Goal: Task Accomplishment & Management: Manage account settings

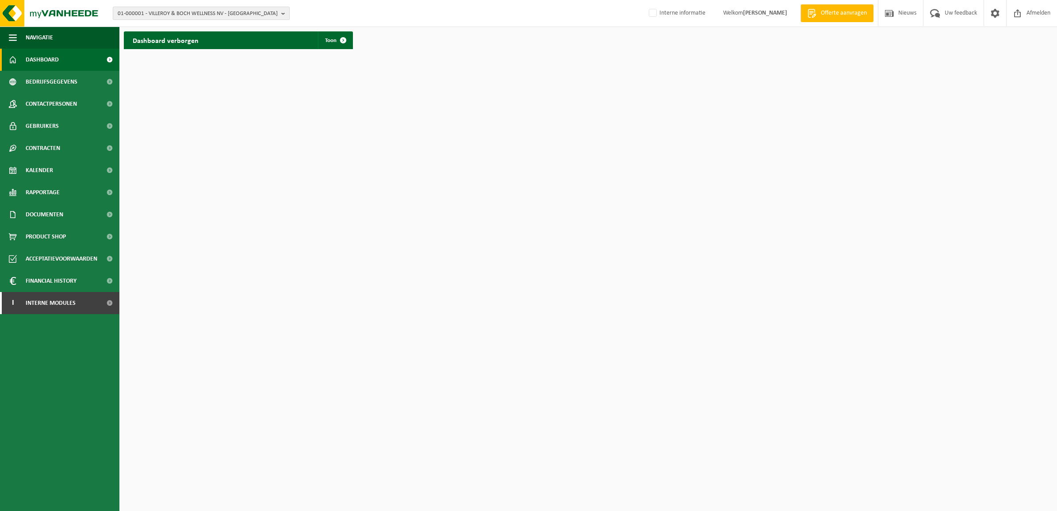
click at [184, 12] on span "01-000001 - VILLEROY & BOCH WELLNESS NV - [GEOGRAPHIC_DATA]" at bounding box center [198, 13] width 160 height 13
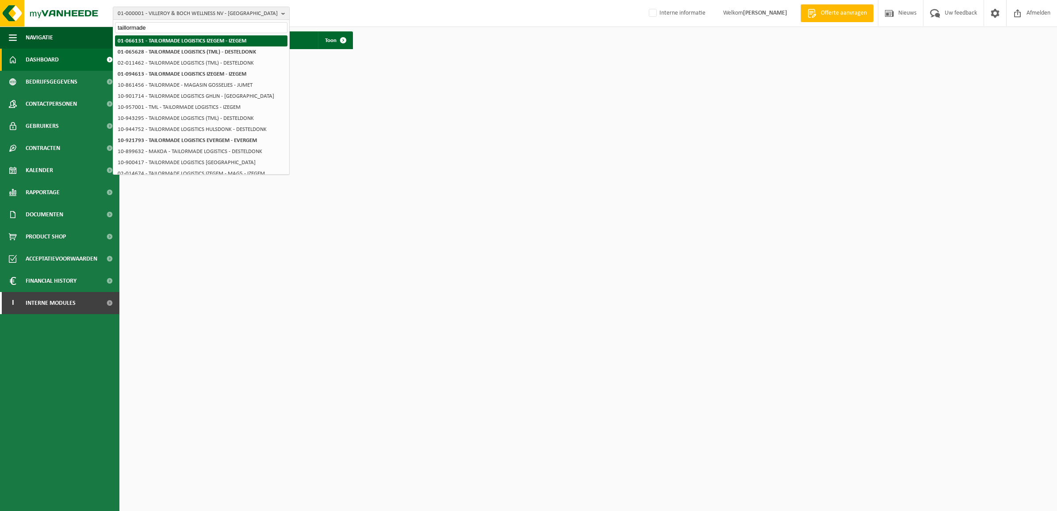
type input "taillormade"
click at [195, 41] on strong "01-066131 - TAILORMADE LOGISTICS IZEGEM - IZEGEM" at bounding box center [182, 41] width 129 height 6
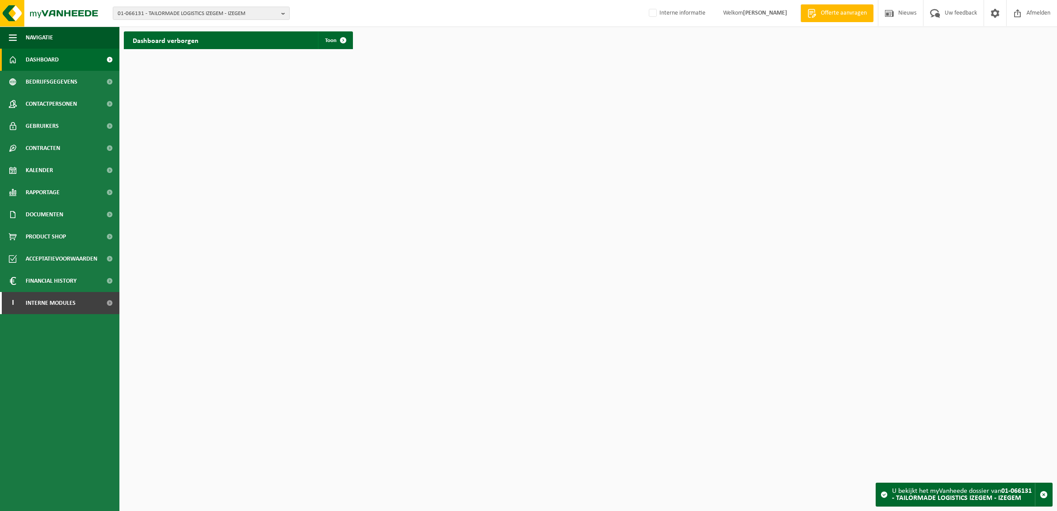
click at [190, 21] on div "01-066131 - TAILORMADE LOGISTICS IZEGEM - IZEGEM 01-065628 - TAILORMADE LOGISTI…" at bounding box center [528, 13] width 1057 height 27
click at [187, 12] on span "01-066131 - TAILORMADE LOGISTICS IZEGEM - IZEGEM" at bounding box center [198, 13] width 160 height 13
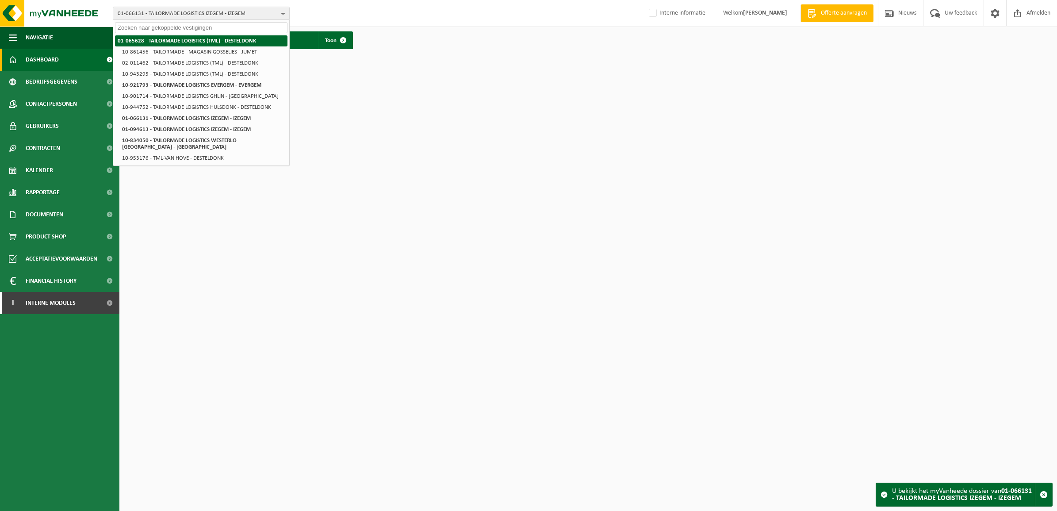
click at [193, 38] on strong "01-065628 - TAILORMADE LOGISTICS (TML) - DESTELDONK" at bounding box center [187, 41] width 138 height 6
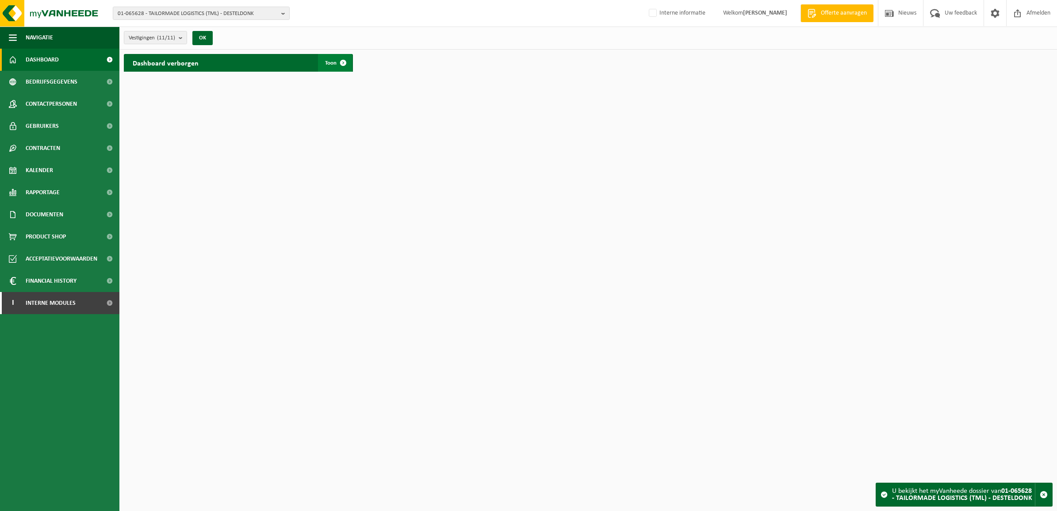
click at [331, 58] on link "Toon" at bounding box center [335, 63] width 34 height 18
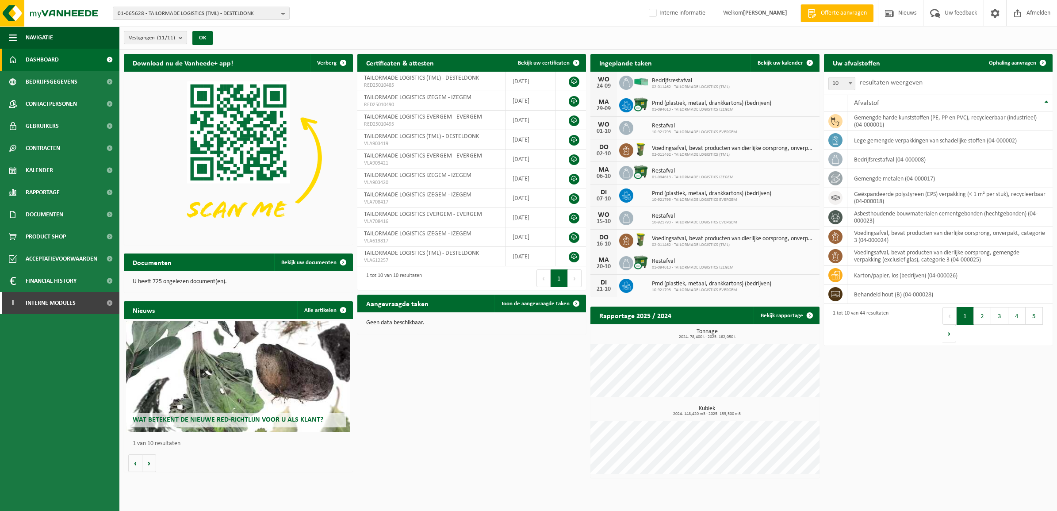
click at [170, 35] on count "(11/11)" at bounding box center [166, 38] width 18 height 6
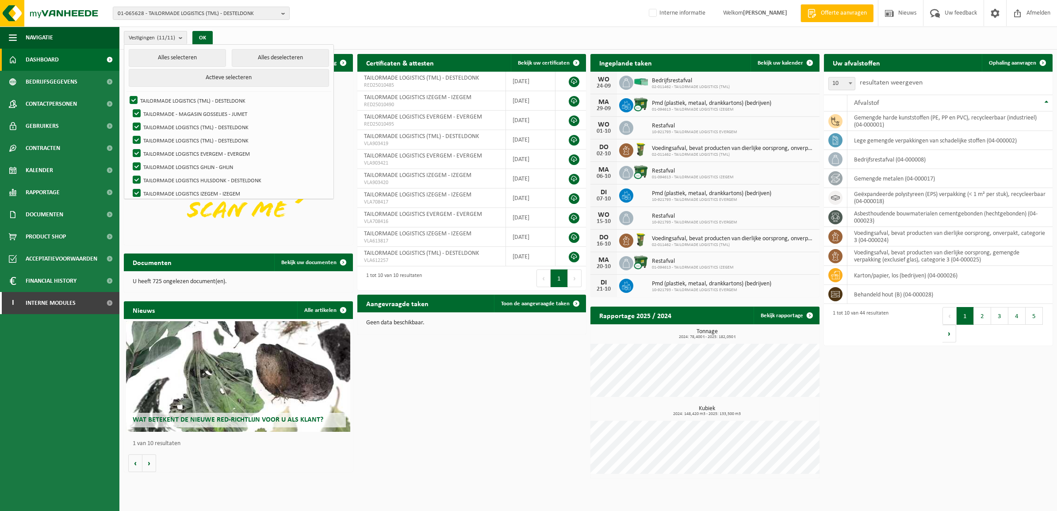
click at [69, 57] on link "Dashboard" at bounding box center [59, 60] width 119 height 22
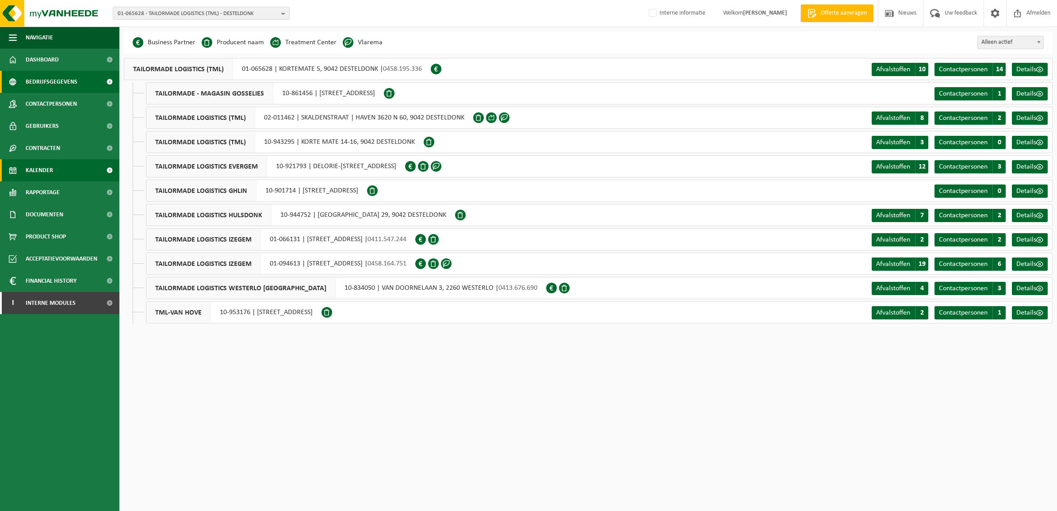
click at [55, 166] on link "Kalender" at bounding box center [59, 170] width 119 height 22
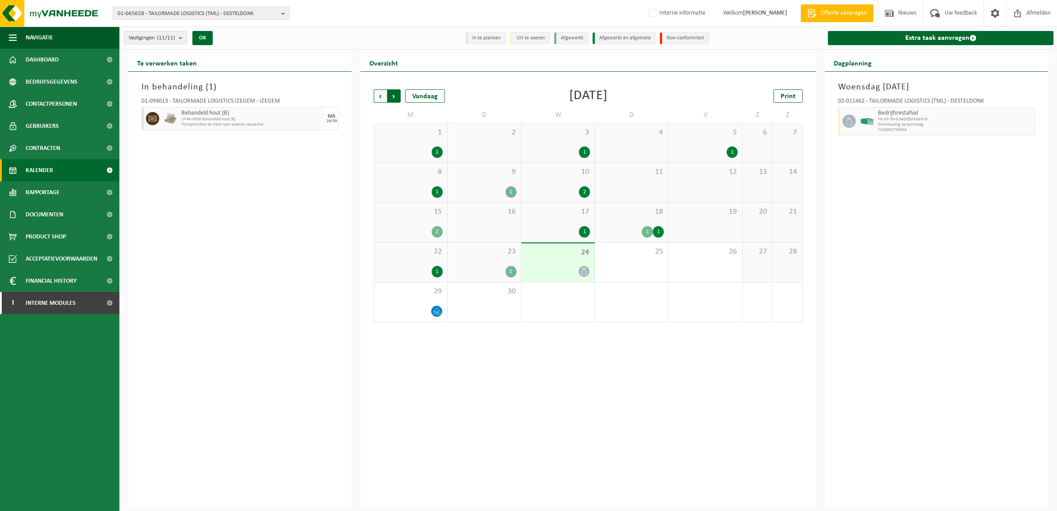
click at [381, 94] on span "Vorige" at bounding box center [380, 95] width 13 height 13
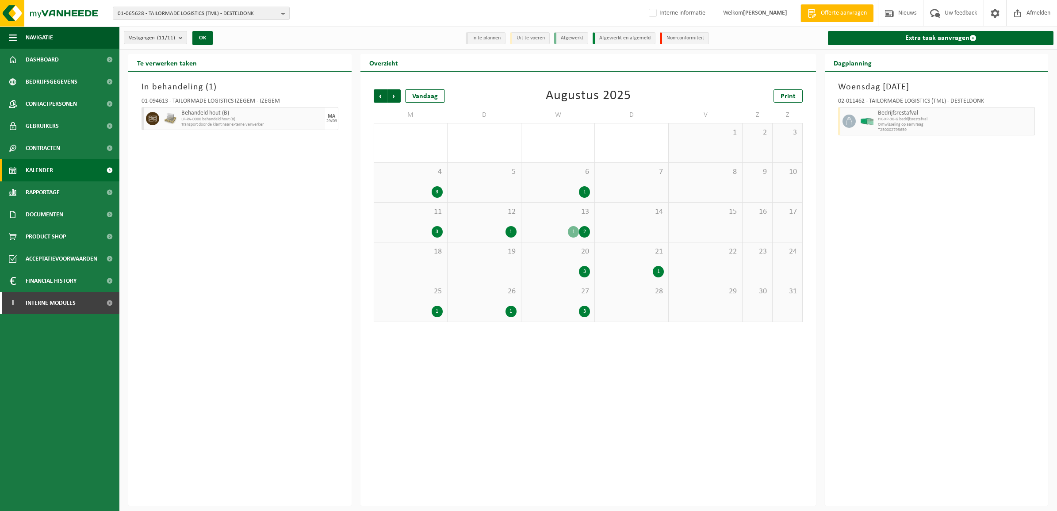
click at [397, 172] on span "4" at bounding box center [410, 172] width 64 height 10
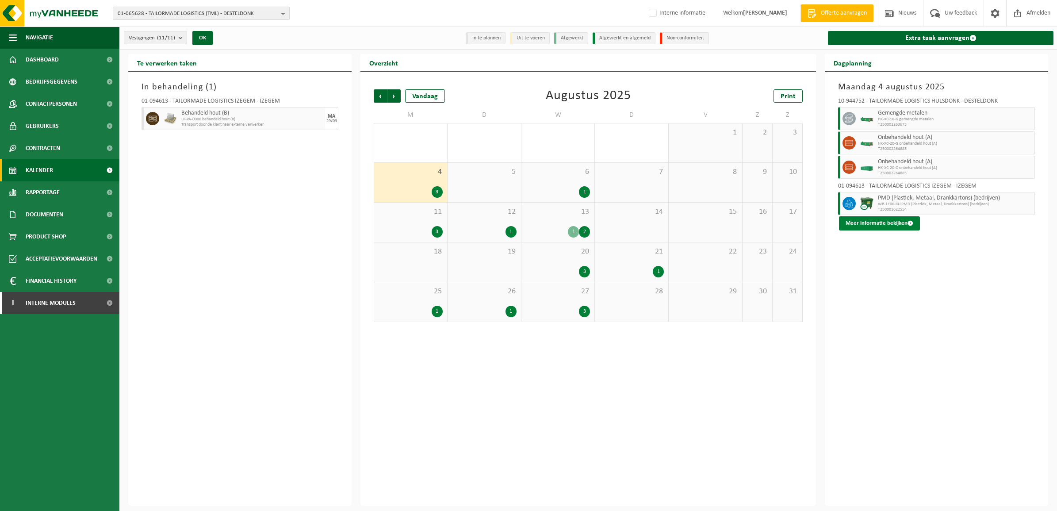
click at [887, 225] on button "Meer informatie bekijken" at bounding box center [879, 223] width 81 height 14
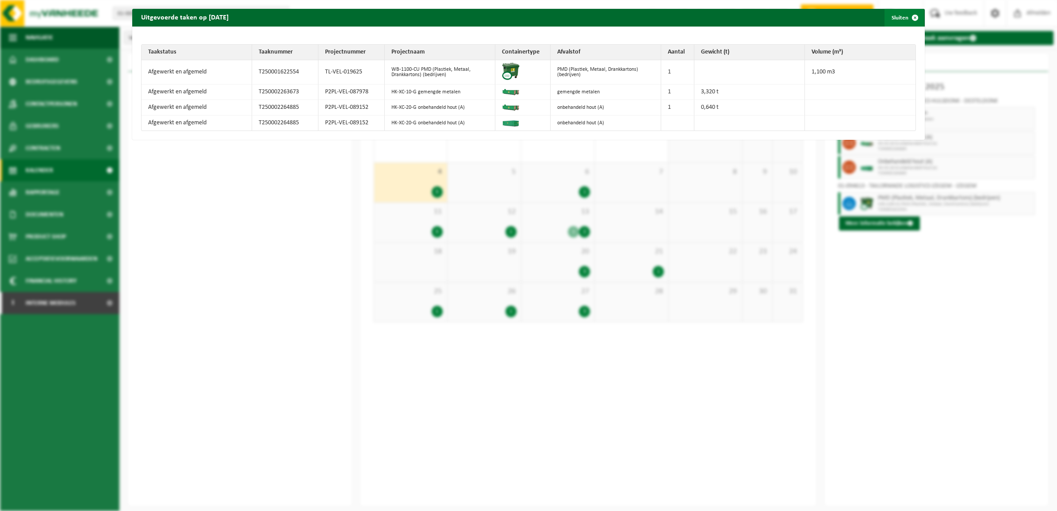
click at [906, 18] on span "button" at bounding box center [915, 18] width 18 height 18
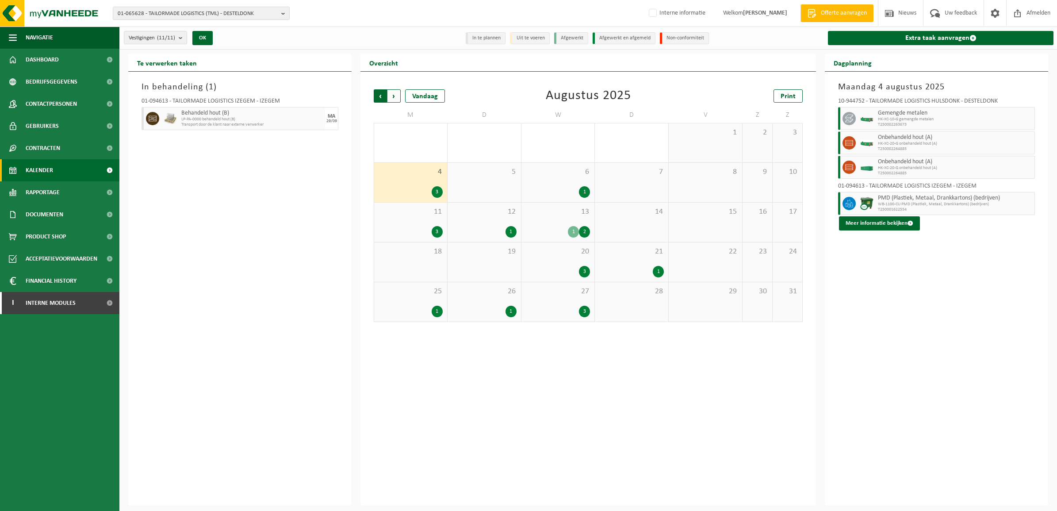
click at [394, 94] on span "Volgende" at bounding box center [393, 95] width 13 height 13
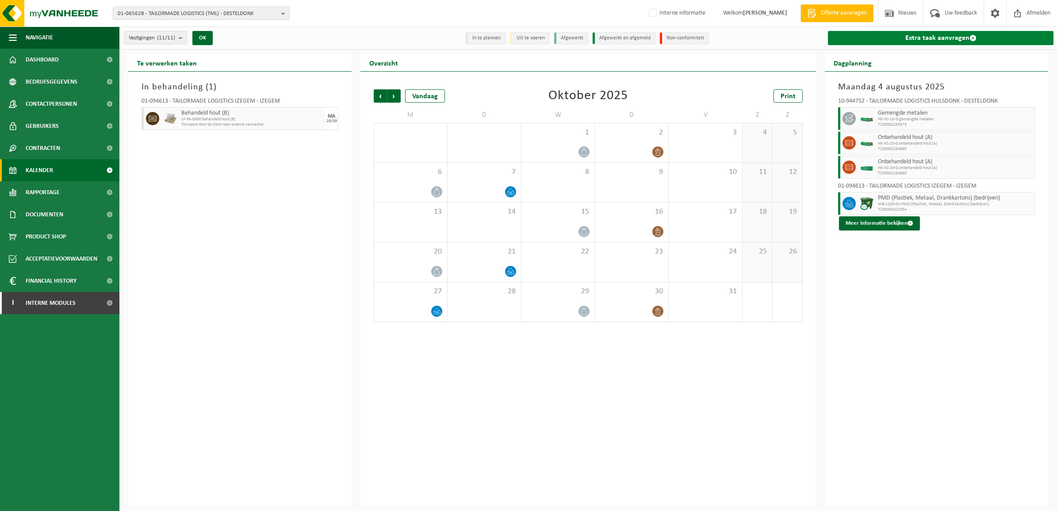
click at [952, 38] on link "Extra taak aanvragen" at bounding box center [940, 38] width 225 height 14
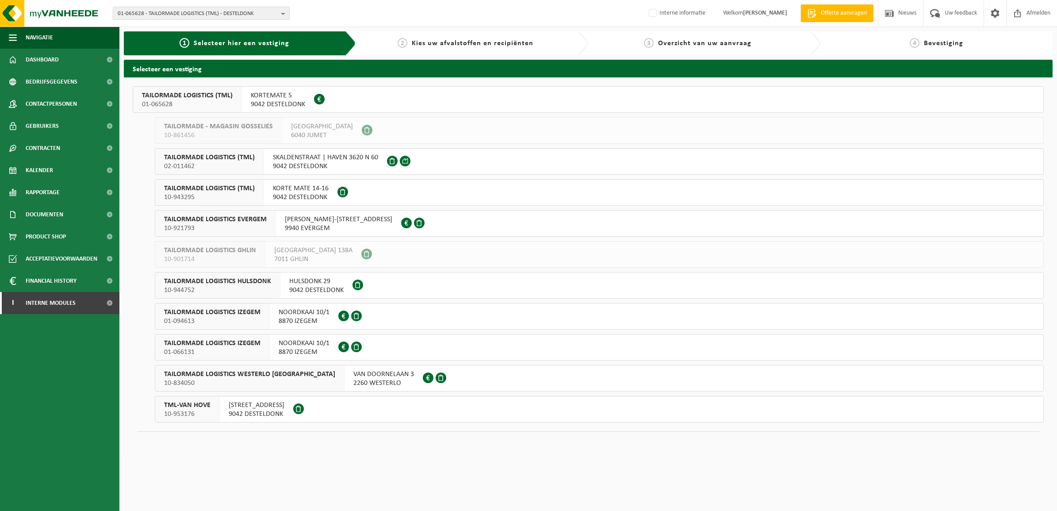
click at [226, 287] on span "10-944752" at bounding box center [217, 290] width 107 height 9
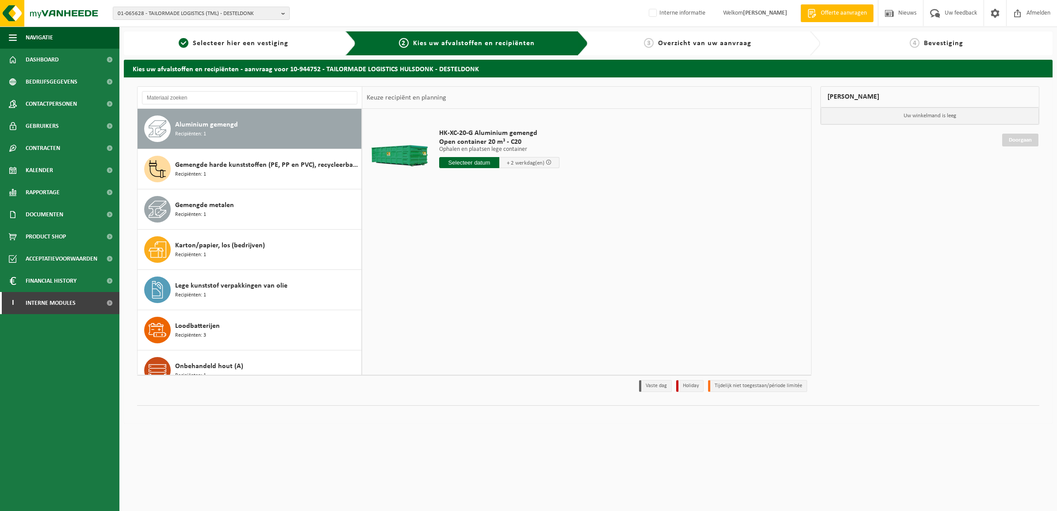
click at [469, 162] on input "text" at bounding box center [469, 162] width 60 height 11
click at [493, 252] on div "25" at bounding box center [493, 255] width 15 height 14
type input "Van 2025-09-25"
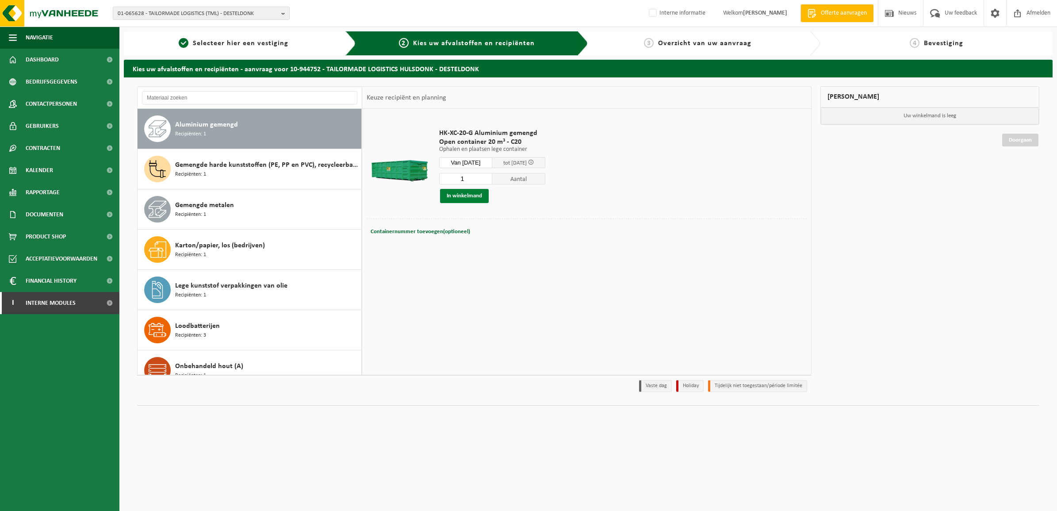
click at [478, 191] on button "In winkelmand" at bounding box center [464, 196] width 49 height 14
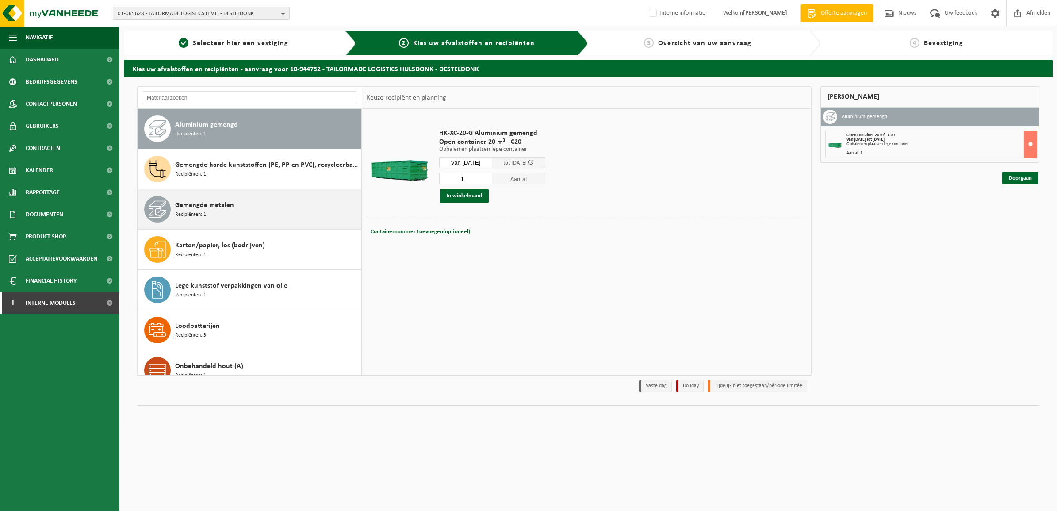
click at [224, 212] on div "Gemengde metalen Recipiënten: 1" at bounding box center [267, 209] width 184 height 27
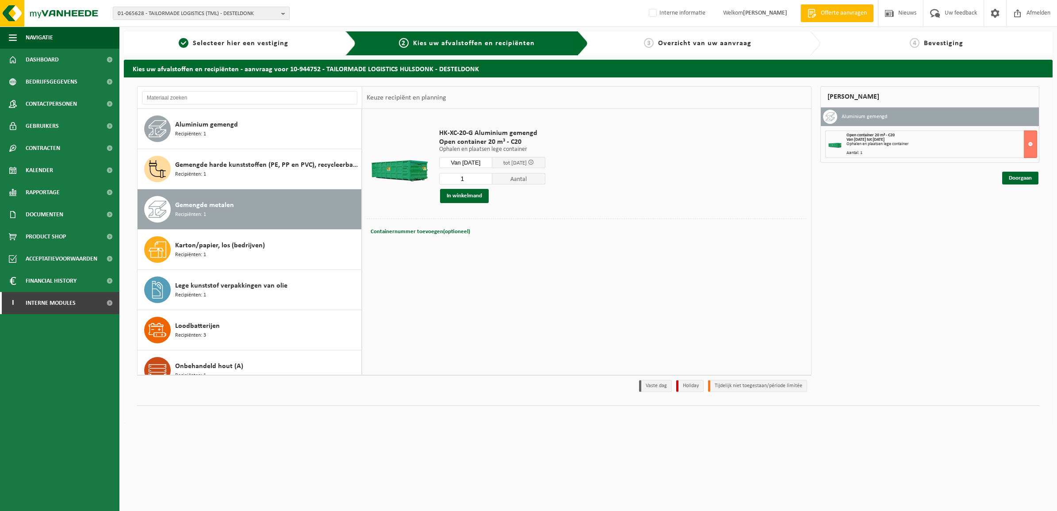
scroll to position [16, 0]
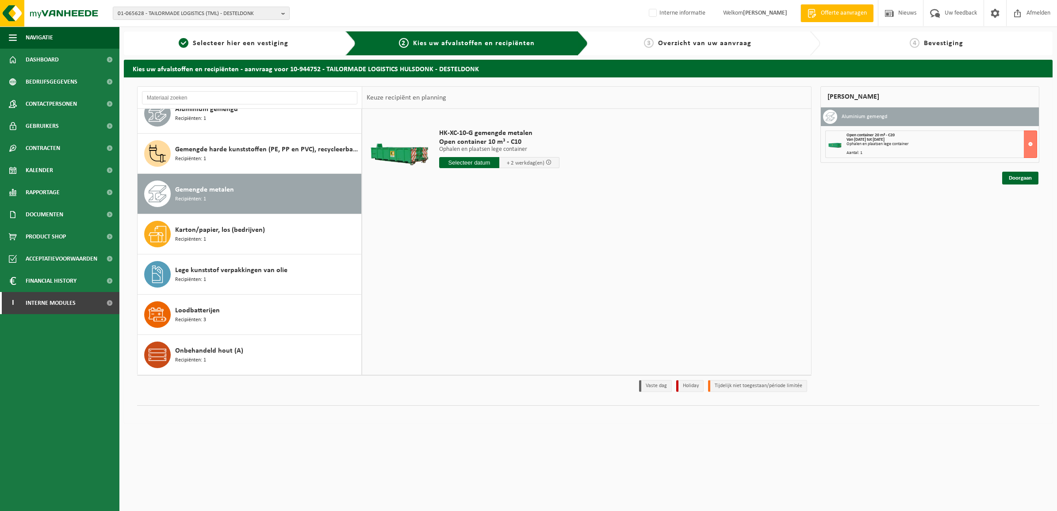
click at [470, 163] on input "text" at bounding box center [469, 162] width 60 height 11
click at [495, 255] on div "25" at bounding box center [493, 255] width 15 height 14
type input "Van 2025-09-25"
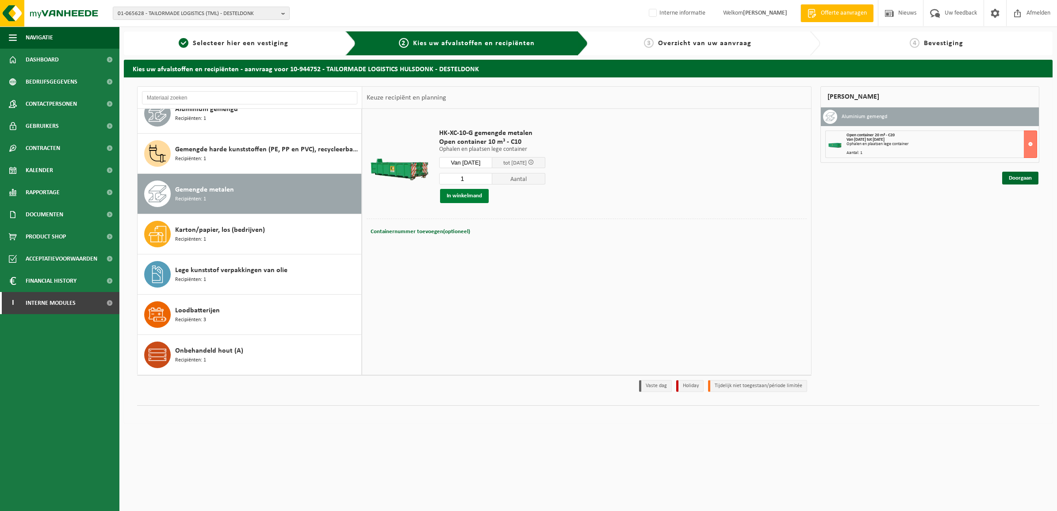
click at [466, 195] on button "In winkelmand" at bounding box center [464, 196] width 49 height 14
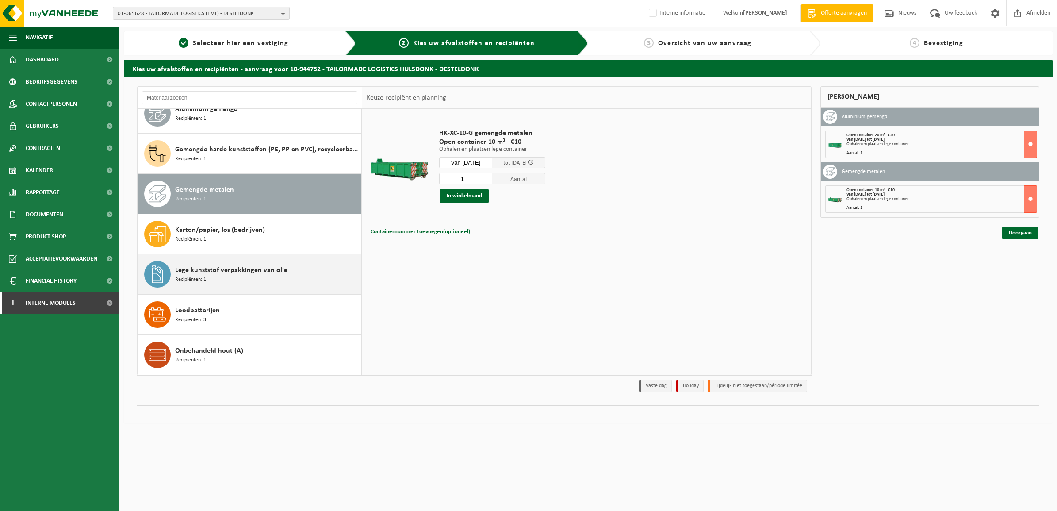
click at [233, 281] on div "Lege kunststof verpakkingen van olie Recipiënten: 1" at bounding box center [267, 274] width 184 height 27
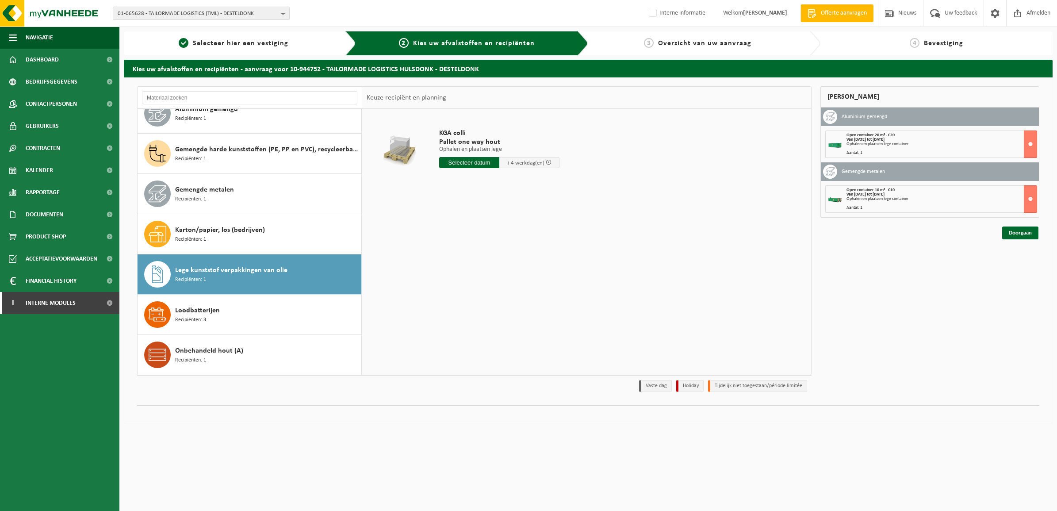
click at [475, 157] on input "text" at bounding box center [469, 162] width 60 height 11
click at [492, 257] on div "25" at bounding box center [493, 255] width 15 height 14
type input "Van 2025-09-25"
click at [456, 213] on button "In winkelmand" at bounding box center [464, 212] width 49 height 14
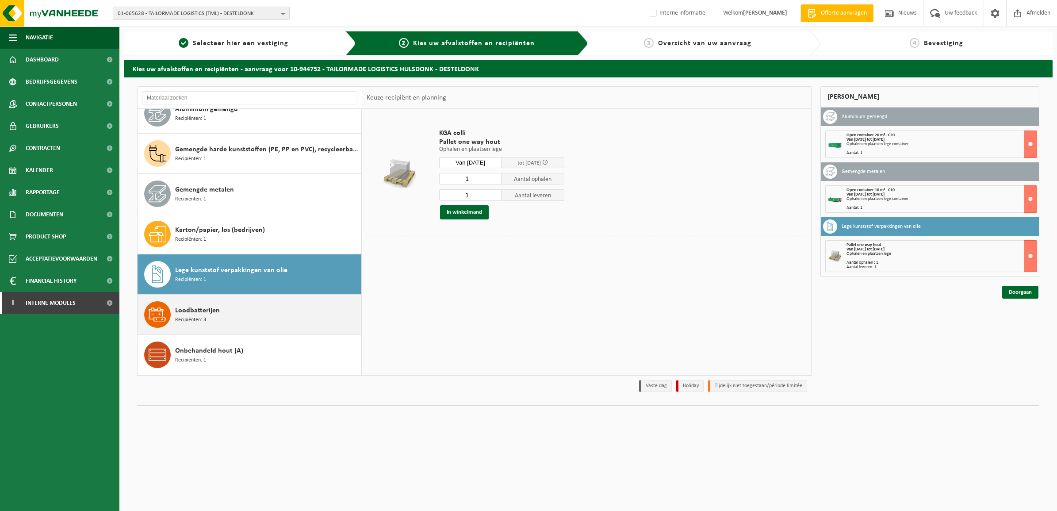
click at [268, 309] on div "Loodbatterijen Recipiënten: 3" at bounding box center [267, 314] width 184 height 27
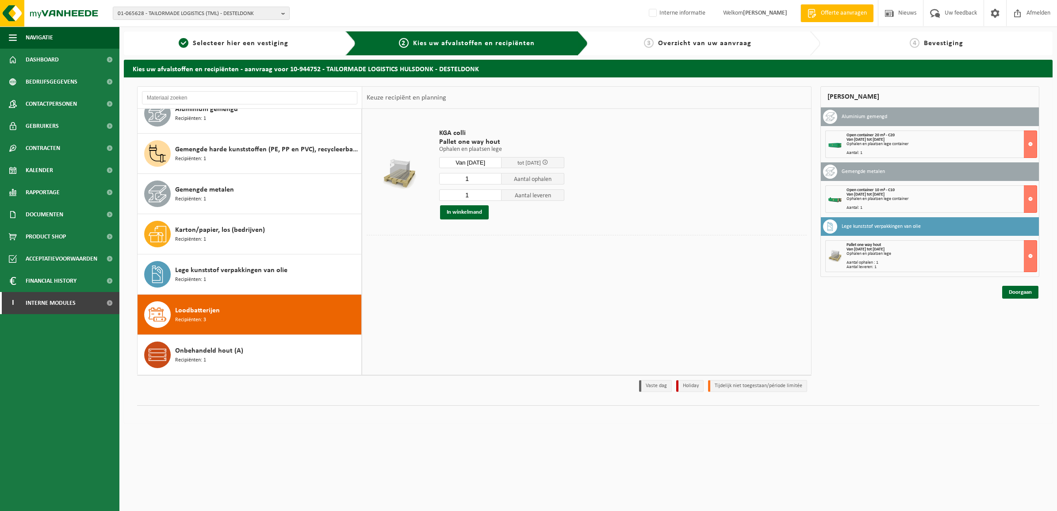
click at [233, 306] on div "Loodbatterijen Recipiënten: 3" at bounding box center [267, 314] width 184 height 27
click at [202, 186] on span "Gemengde metalen" at bounding box center [204, 189] width 59 height 11
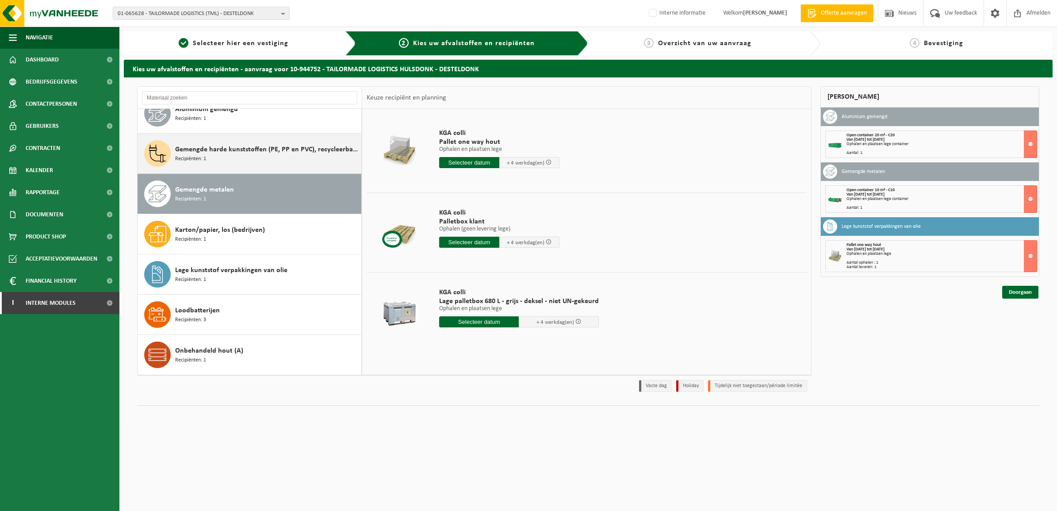
click at [205, 147] on span "Gemengde harde kunststoffen (PE, PP en PVC), recycleerbaar (industrieel)" at bounding box center [267, 149] width 184 height 11
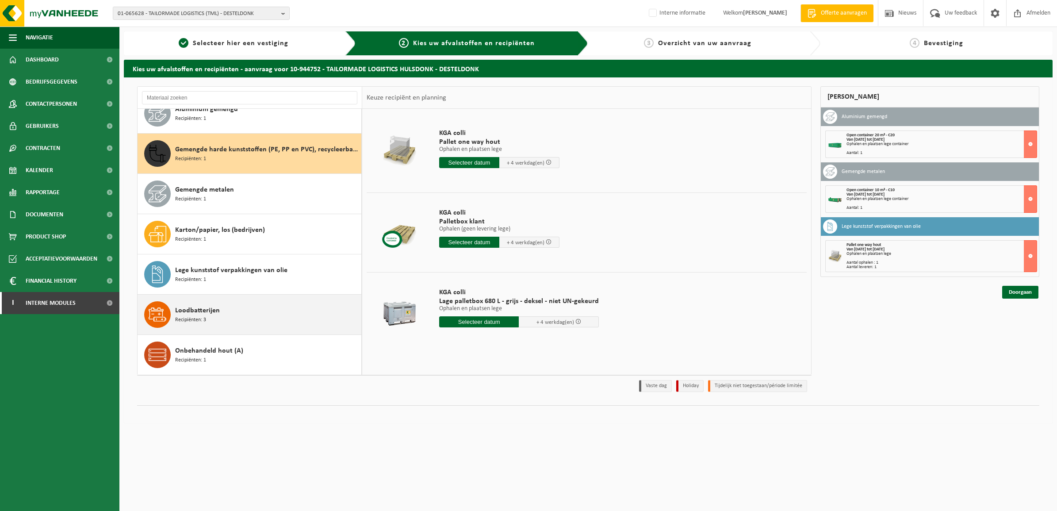
click at [210, 304] on div "Loodbatterijen Recipiënten: 3" at bounding box center [267, 314] width 184 height 27
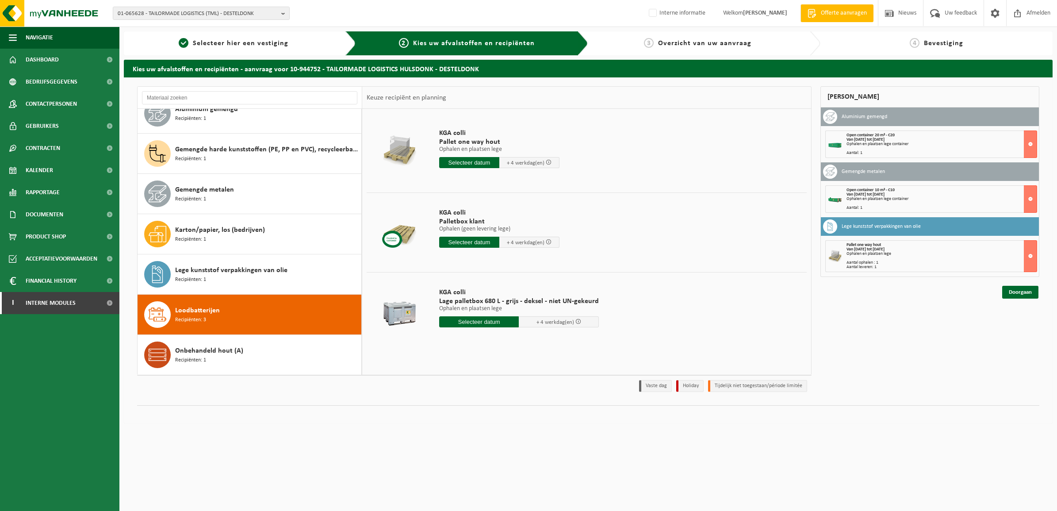
click at [476, 321] on input "text" at bounding box center [479, 321] width 80 height 11
click at [494, 413] on div "25" at bounding box center [493, 415] width 15 height 14
type input "Van 2025-09-25"
click at [510, 351] on input "2" at bounding box center [479, 353] width 80 height 11
click at [510, 351] on input "3" at bounding box center [479, 353] width 80 height 11
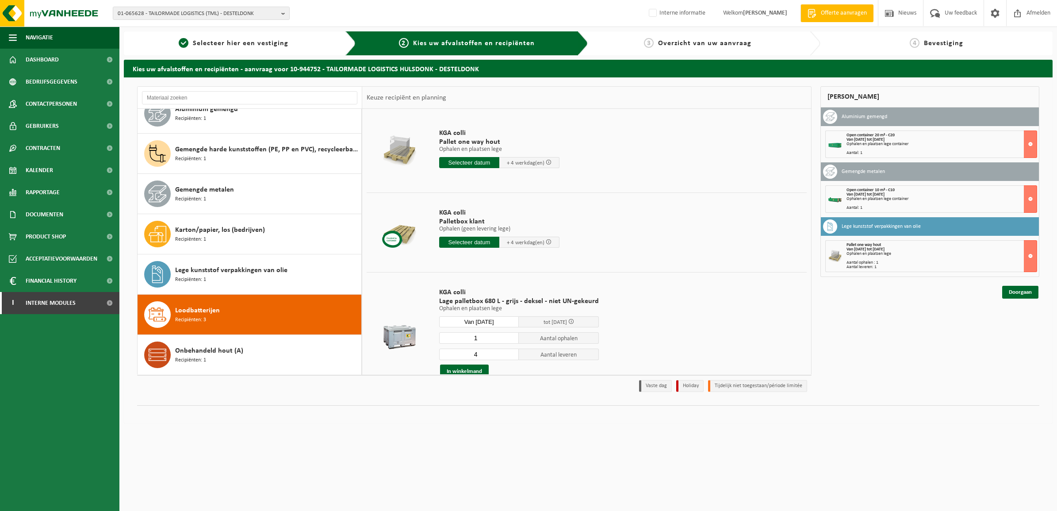
type input "4"
click at [510, 351] on input "4" at bounding box center [479, 353] width 80 height 11
click at [466, 368] on button "In winkelmand" at bounding box center [464, 371] width 49 height 14
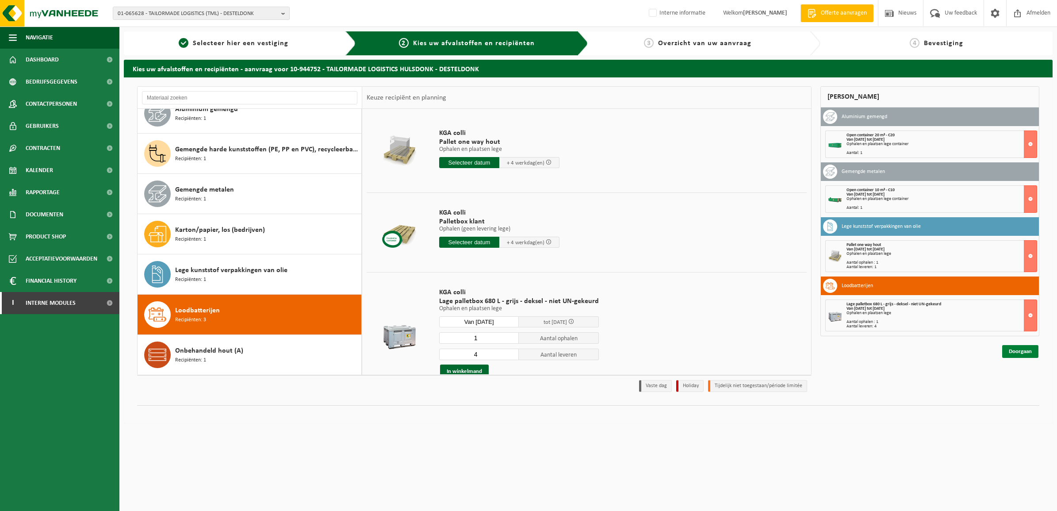
click at [1011, 348] on link "Doorgaan" at bounding box center [1020, 351] width 36 height 13
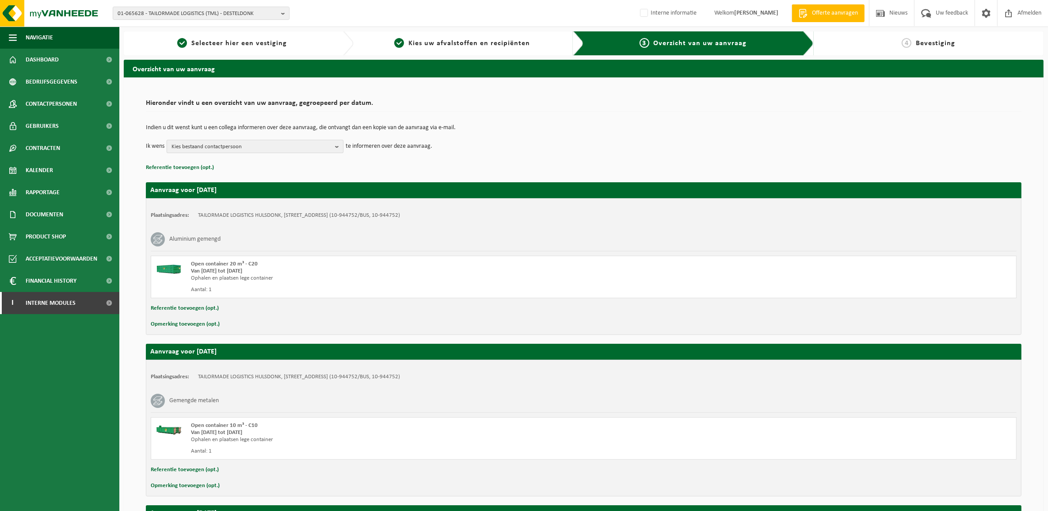
click at [332, 144] on span "Kies bestaand contactpersoon" at bounding box center [252, 146] width 160 height 13
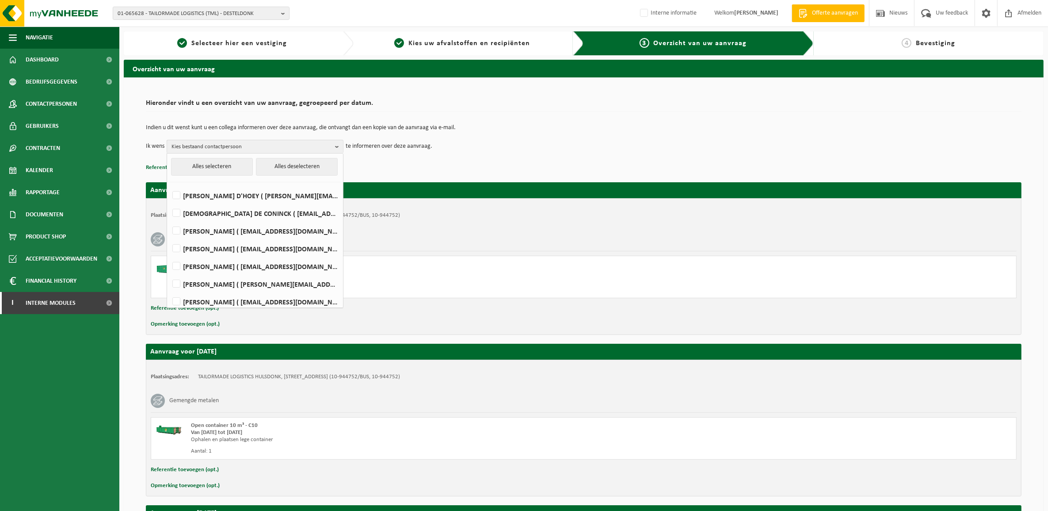
click at [660, 158] on div "Indien u dit wenst kunt u een collega informeren over deze aanvraag, die ontvan…" at bounding box center [584, 139] width 876 height 46
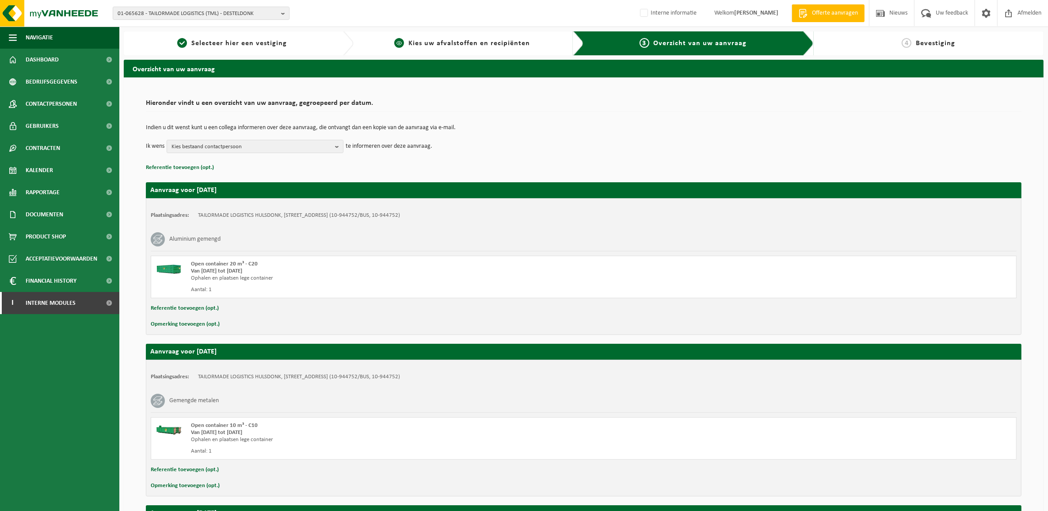
click at [425, 47] on span "Kies uw afvalstoffen en recipiënten" at bounding box center [470, 43] width 122 height 7
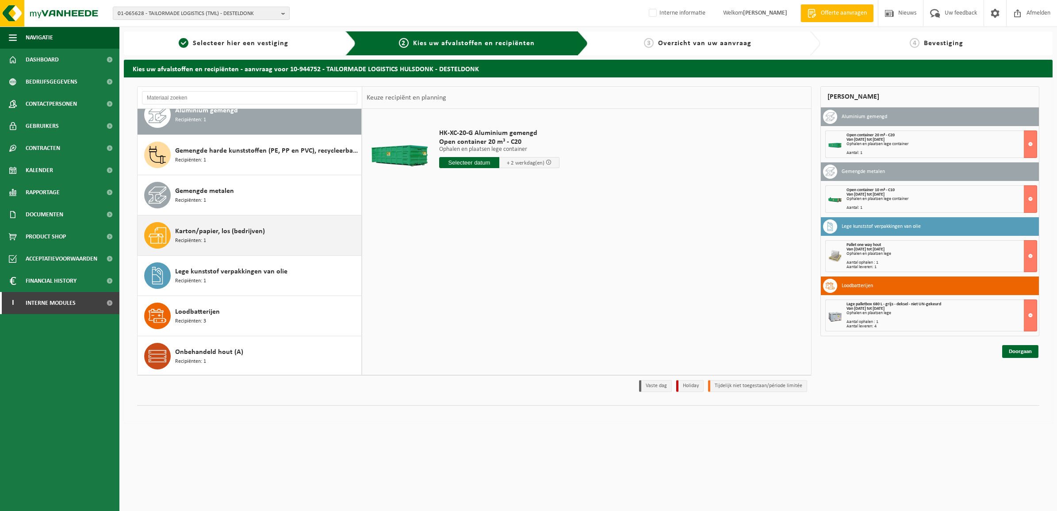
scroll to position [16, 0]
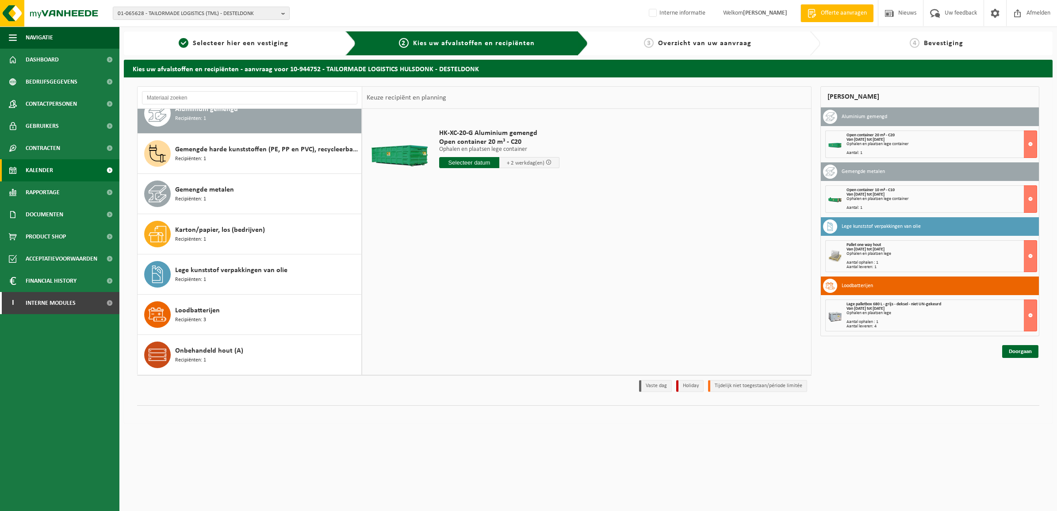
click at [56, 168] on link "Kalender" at bounding box center [59, 170] width 119 height 22
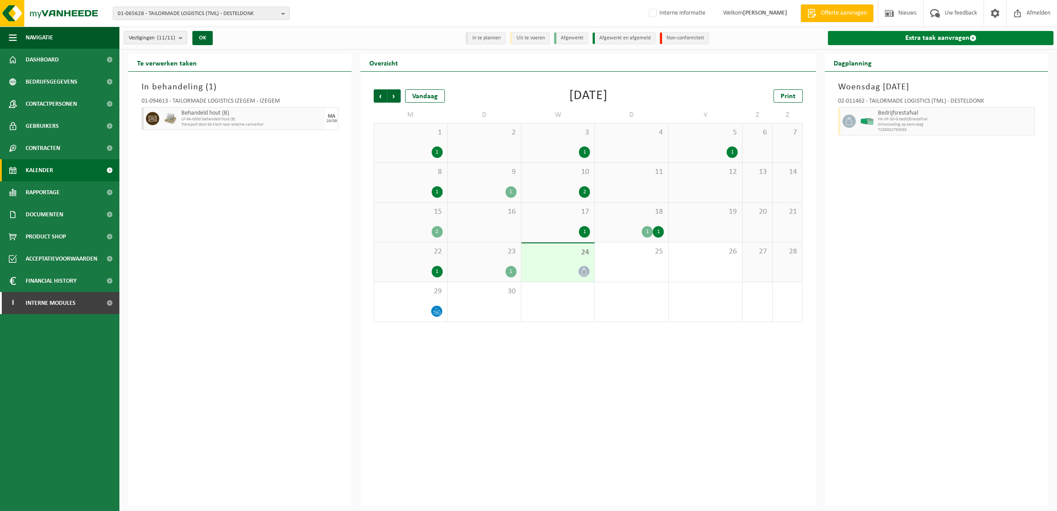
click at [938, 43] on link "Extra taak aanvragen" at bounding box center [940, 38] width 225 height 14
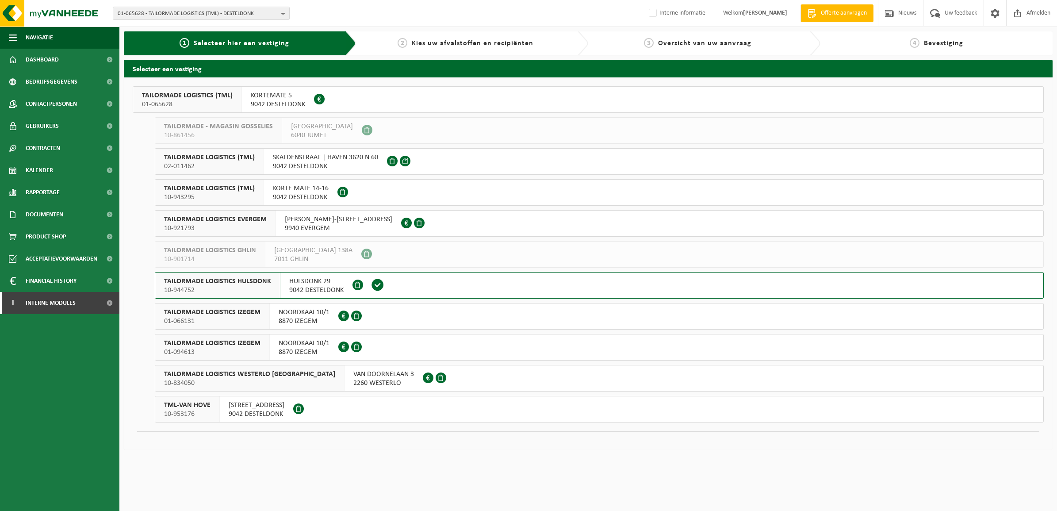
click at [454, 51] on div "2 Kies uw afvalstoffen en recipiënten" at bounding box center [472, 43] width 232 height 24
click at [237, 287] on span "10-944752" at bounding box center [217, 290] width 107 height 9
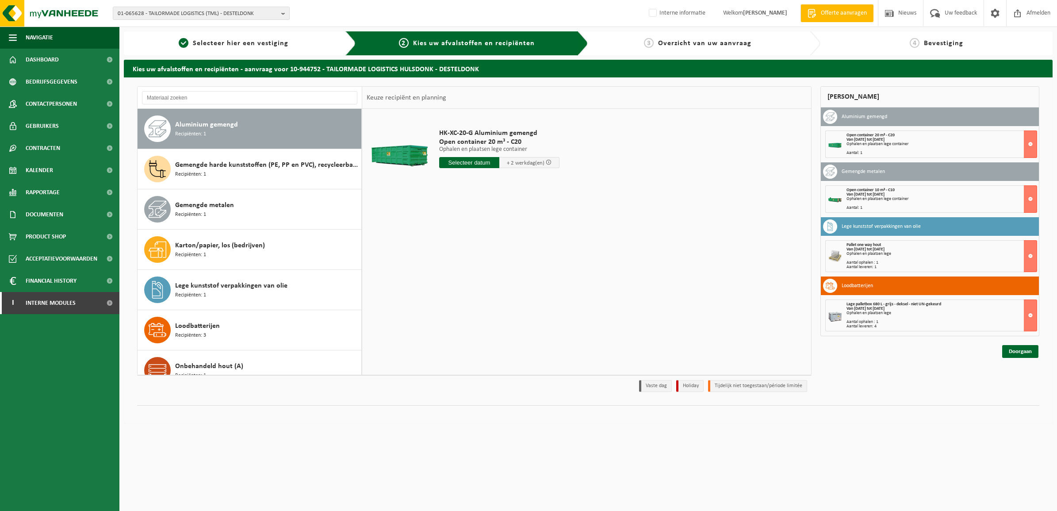
click at [458, 162] on input "text" at bounding box center [469, 162] width 60 height 11
click at [630, 317] on div "HK-XC-20-G Aluminium gemengd Open container 20 m³ - C20 Ophalen en plaatsen leg…" at bounding box center [586, 241] width 449 height 265
click at [1028, 140] on button at bounding box center [1030, 143] width 13 height 27
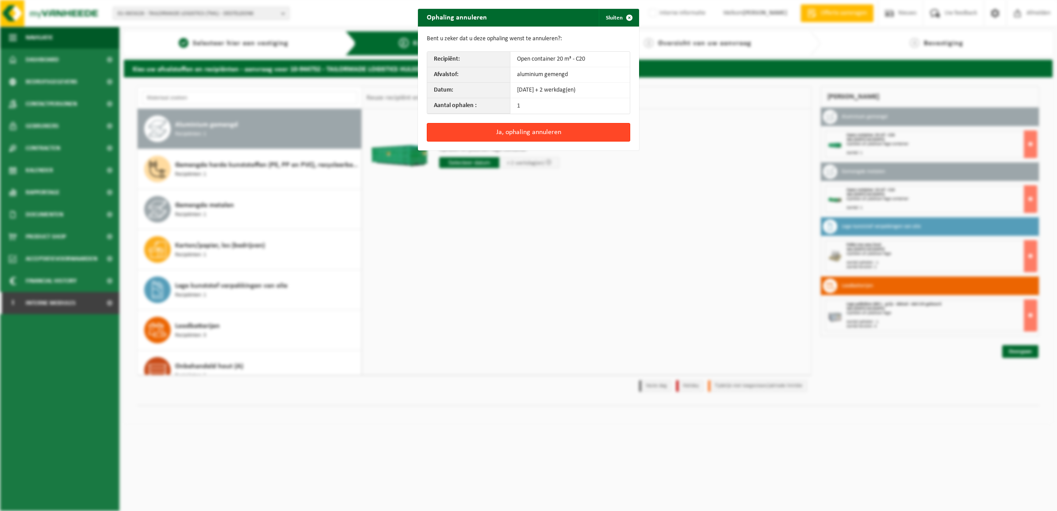
click at [469, 134] on button "Ja, ophaling annuleren" at bounding box center [528, 132] width 203 height 19
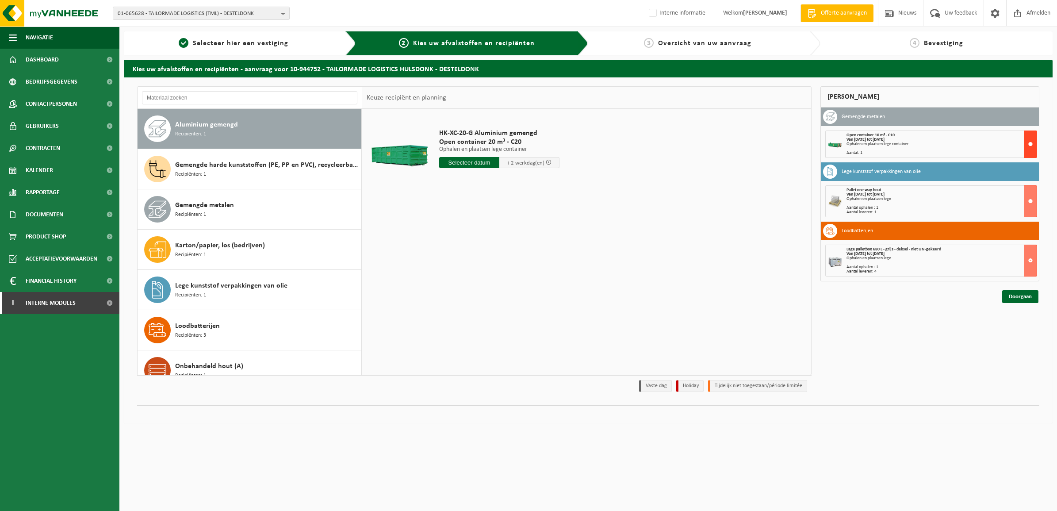
click at [1031, 143] on button at bounding box center [1030, 143] width 13 height 27
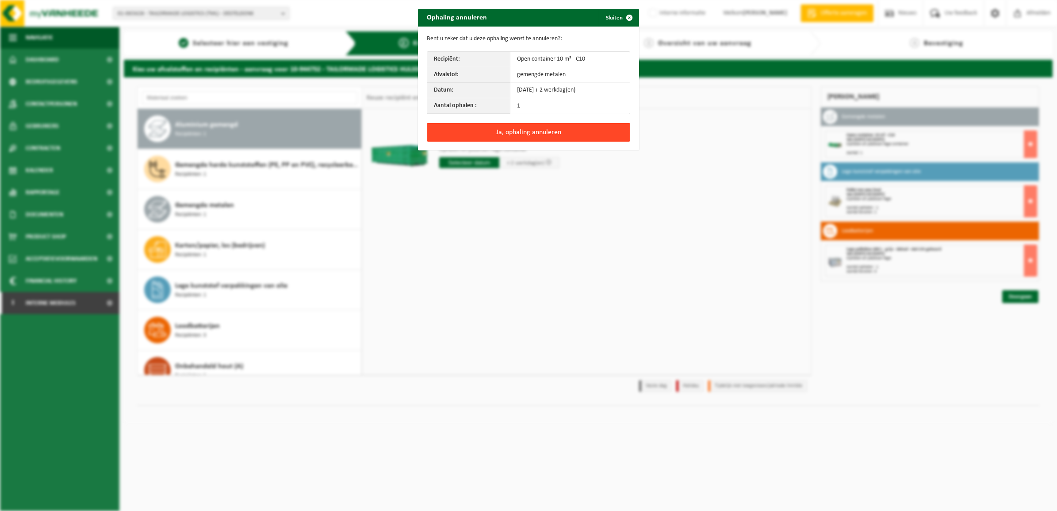
click at [546, 127] on button "Ja, ophaling annuleren" at bounding box center [528, 132] width 203 height 19
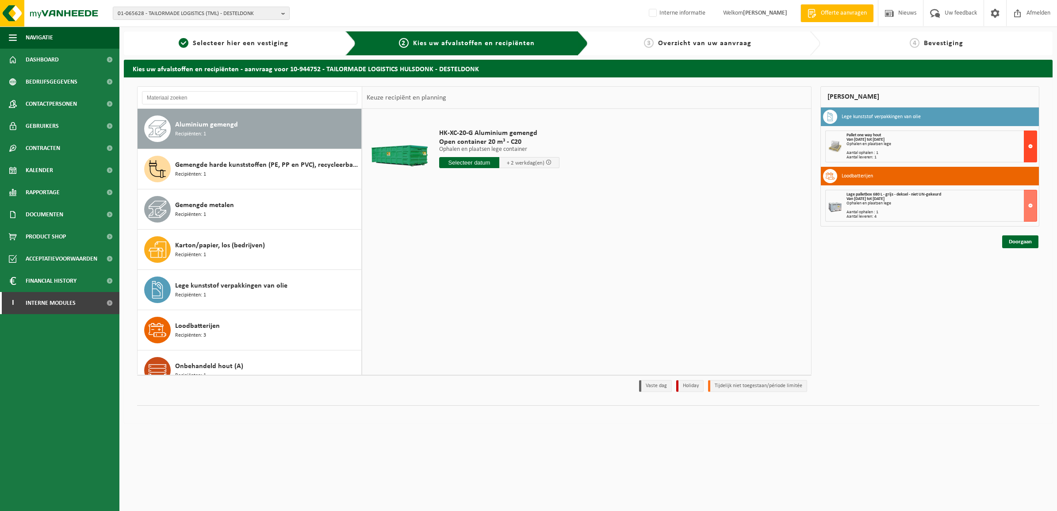
click at [1026, 145] on button at bounding box center [1030, 146] width 13 height 32
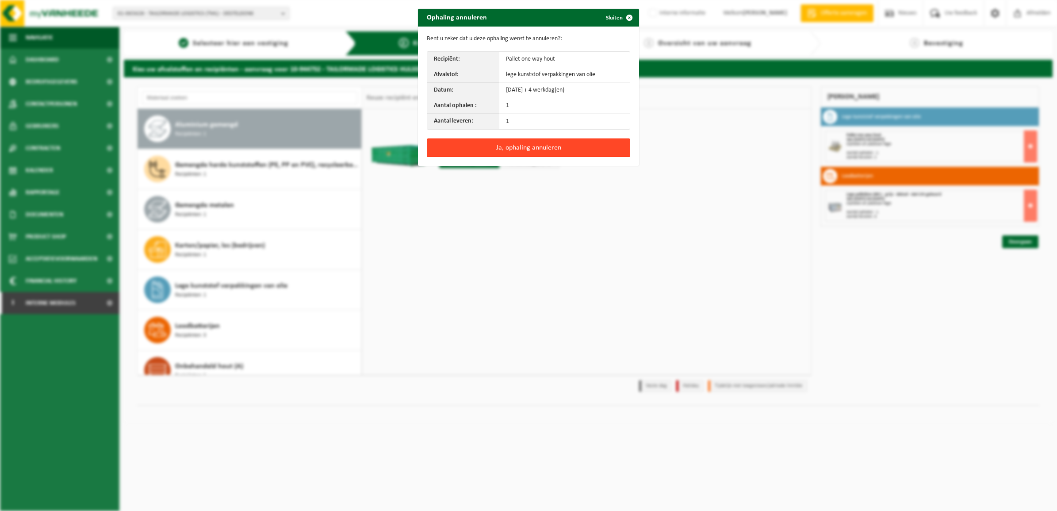
click at [550, 145] on button "Ja, ophaling annuleren" at bounding box center [528, 147] width 203 height 19
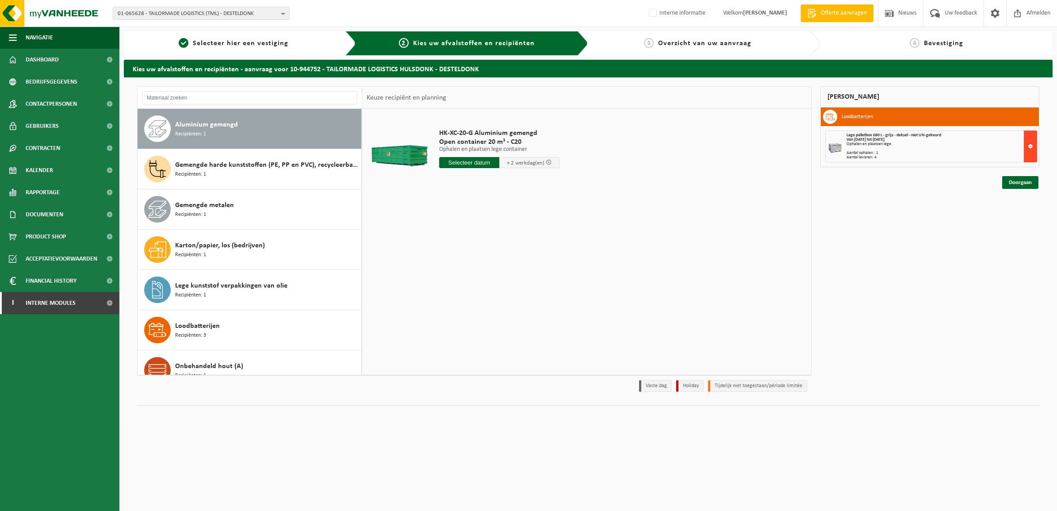
click at [1032, 141] on button at bounding box center [1030, 146] width 13 height 32
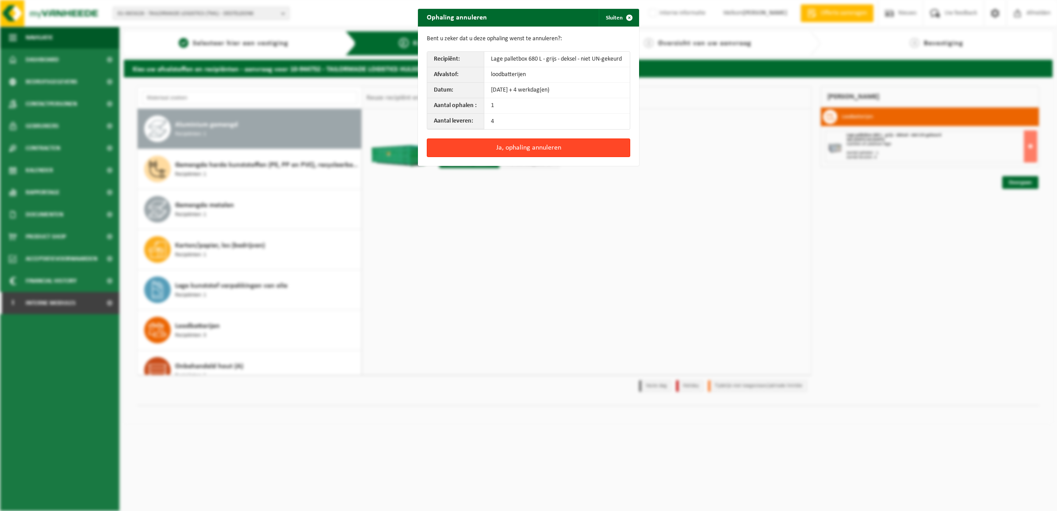
click at [486, 147] on button "Ja, ophaling annuleren" at bounding box center [528, 147] width 203 height 19
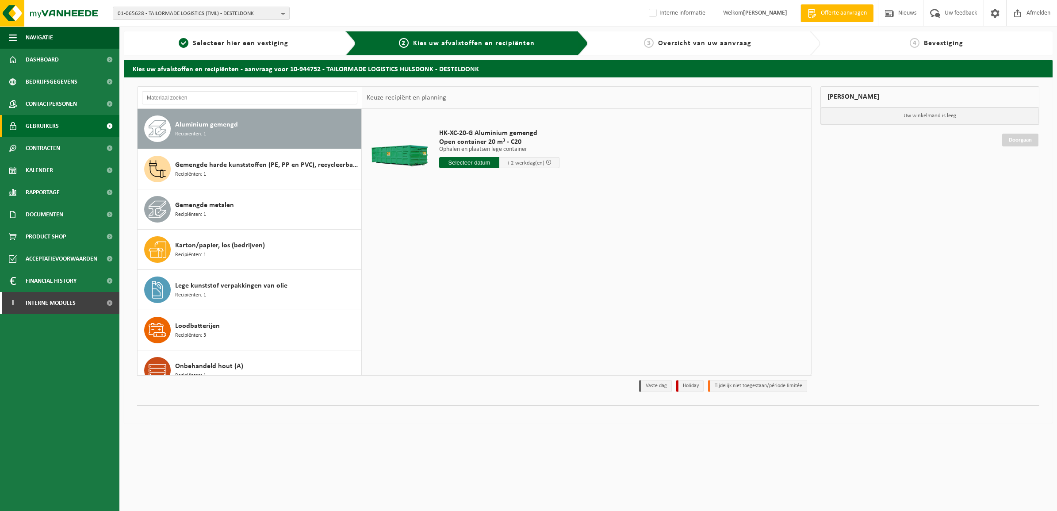
click at [57, 127] on span "Gebruikers" at bounding box center [42, 126] width 33 height 22
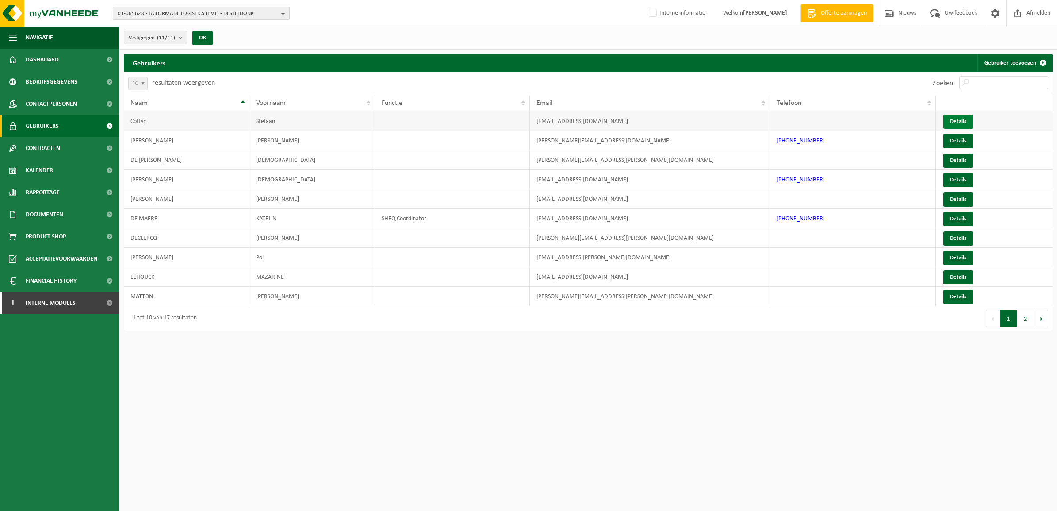
click at [959, 122] on link "Details" at bounding box center [958, 122] width 30 height 14
